Goal: Information Seeking & Learning: Learn about a topic

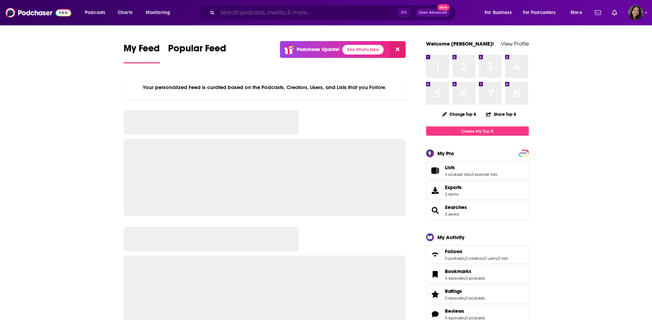
click at [261, 13] on input "Search podcasts, credits, & more..." at bounding box center [307, 12] width 180 height 11
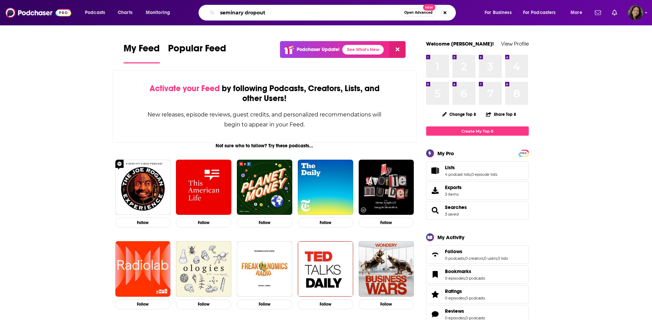
type input "seminary dropout"
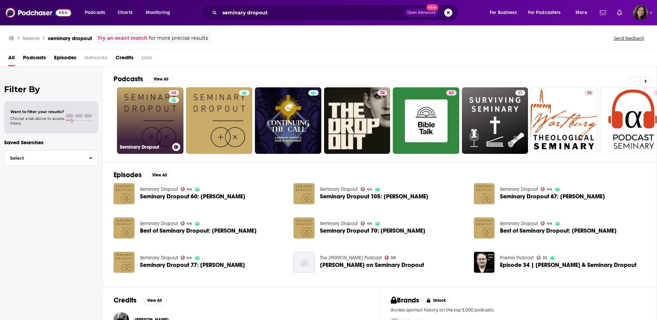
click at [169, 115] on div "44" at bounding box center [175, 116] width 12 height 53
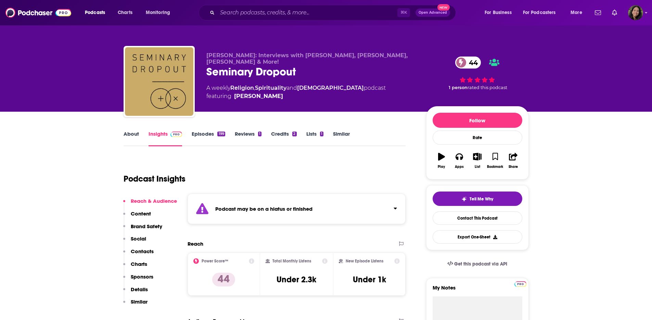
click at [378, 188] on div "Podcast Insights" at bounding box center [262, 174] width 277 height 35
click at [377, 194] on div "Podcast may be on a hiatus or finished" at bounding box center [297, 208] width 218 height 30
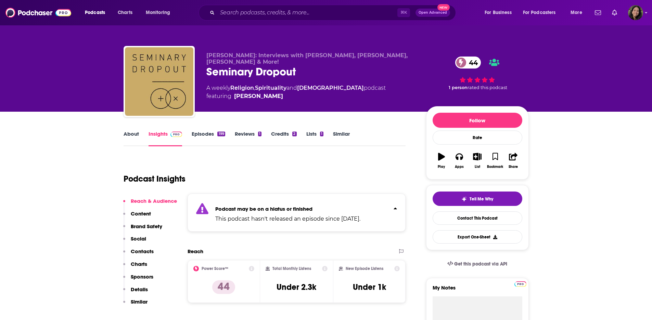
click at [377, 194] on div "Podcast may be on a hiatus or finished This podcast hasn't released an episode …" at bounding box center [297, 212] width 218 height 38
